Goal: Check status: Check status

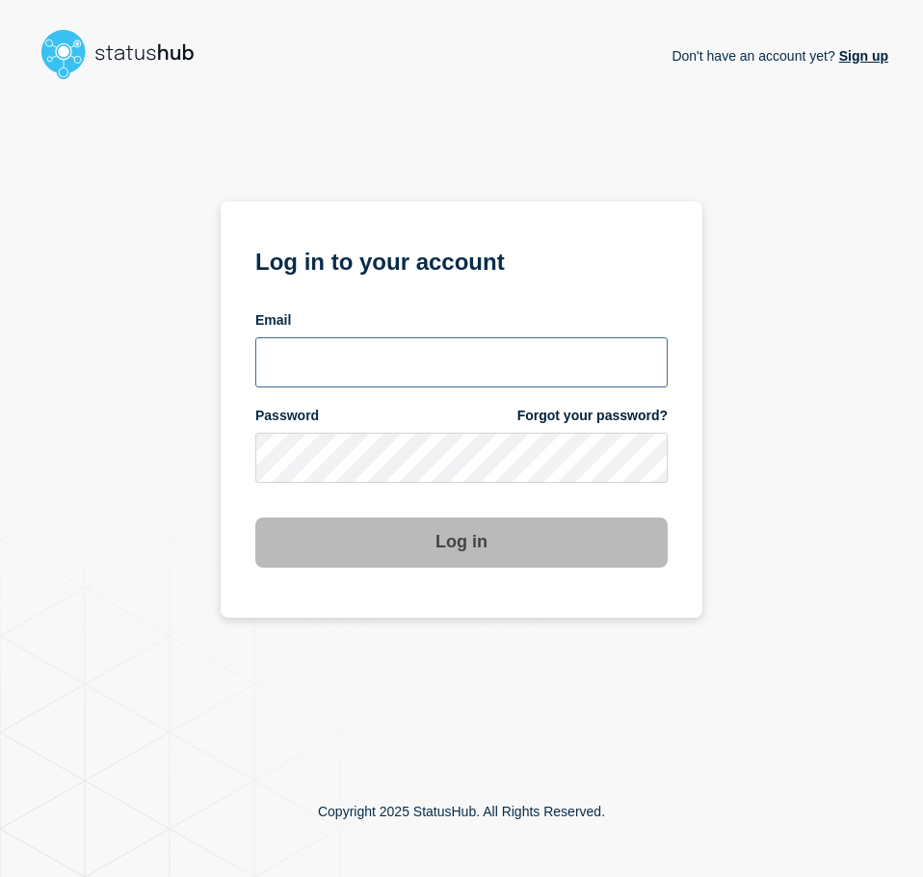
click at [360, 370] on input "email input" at bounding box center [461, 362] width 412 height 50
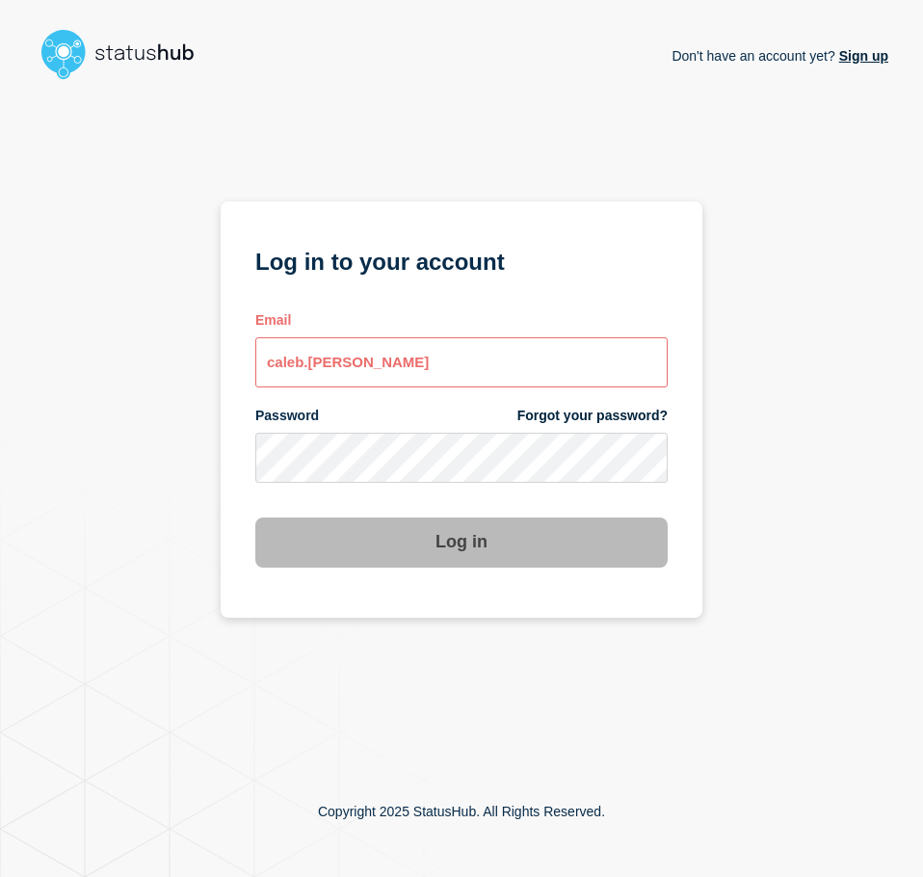
type input "[EMAIL_ADDRESS][PERSON_NAME][DOMAIN_NAME]"
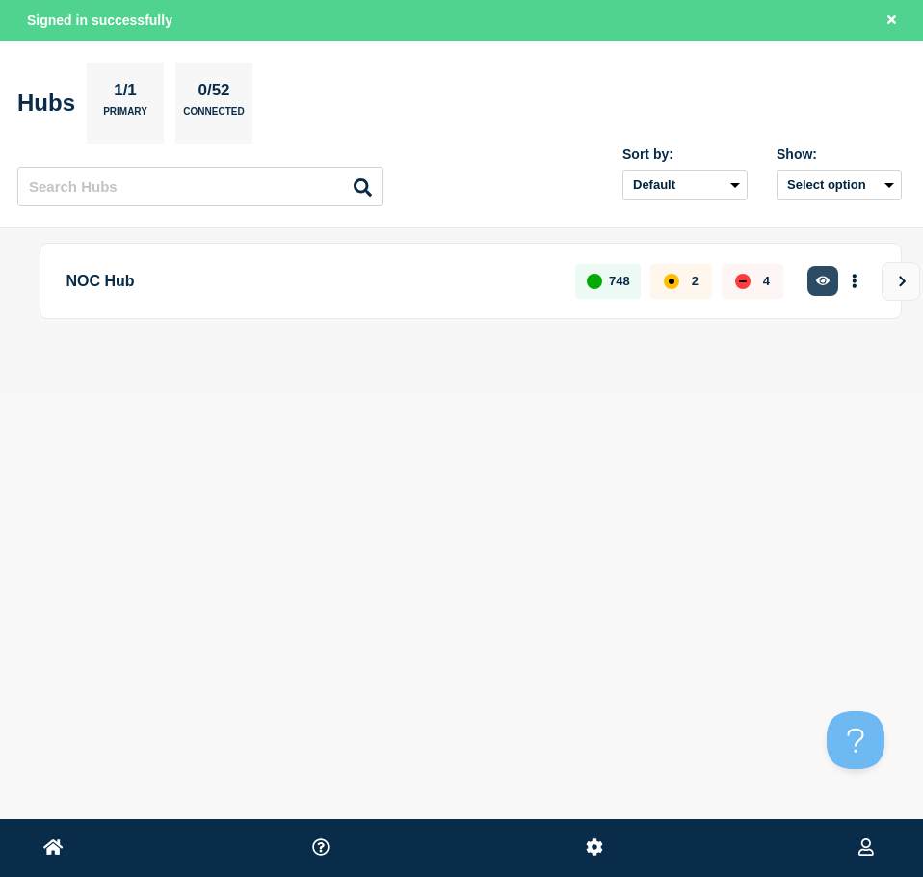
click at [828, 277] on icon "button" at bounding box center [823, 281] width 14 height 13
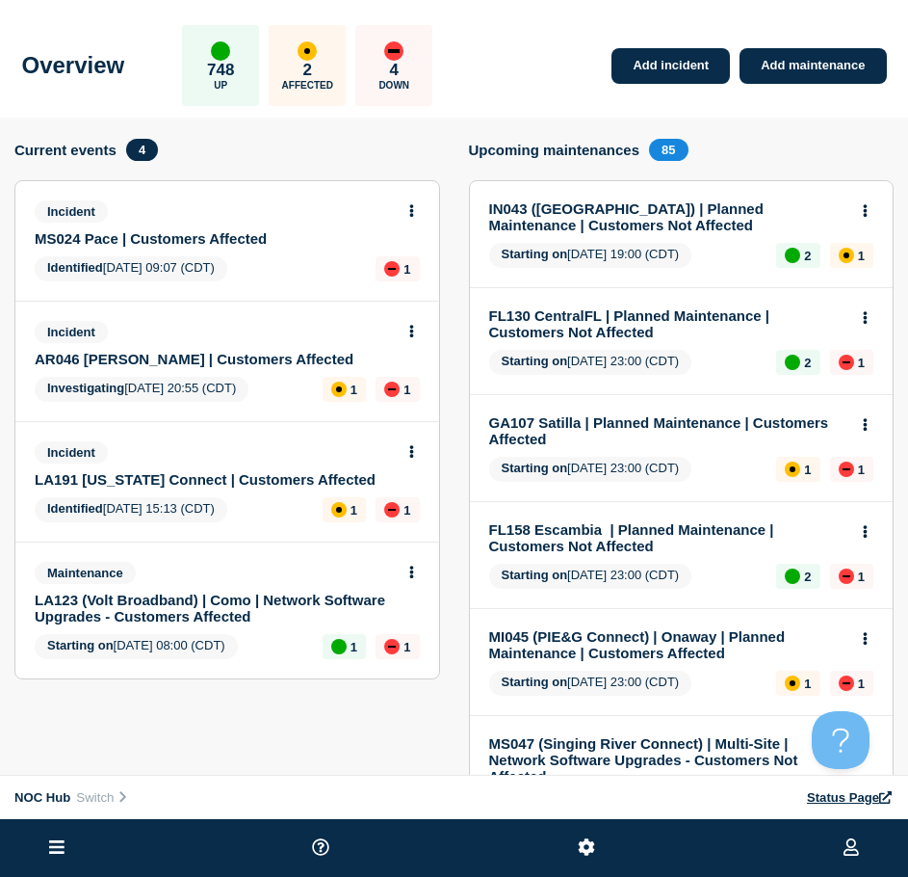
drag, startPoint x: 357, startPoint y: 367, endPoint x: 371, endPoint y: 367, distance: 13.5
drag, startPoint x: 371, startPoint y: 367, endPoint x: 172, endPoint y: 696, distance: 383.8
click at [172, 698] on section "Current events 4 Incident MS024 Pace | Customers Affected Identified 2025-08-19…" at bounding box center [227, 748] width 426 height 1219
